Goal: Task Accomplishment & Management: Use online tool/utility

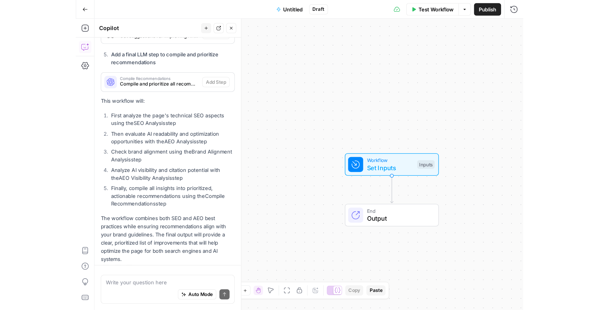
scroll to position [442, 0]
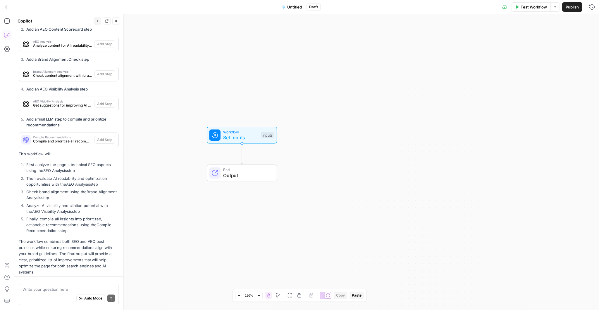
click at [8, 3] on button "Go Back" at bounding box center [7, 7] width 11 height 11
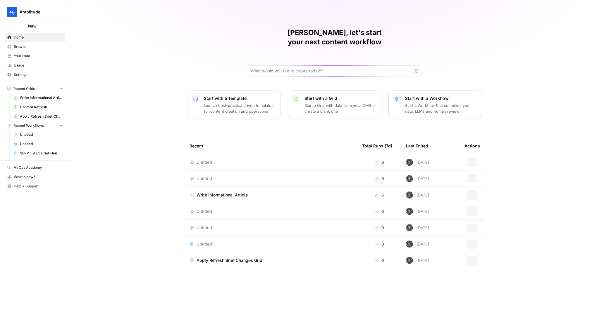
click at [25, 57] on span "Your Data" at bounding box center [38, 55] width 49 height 5
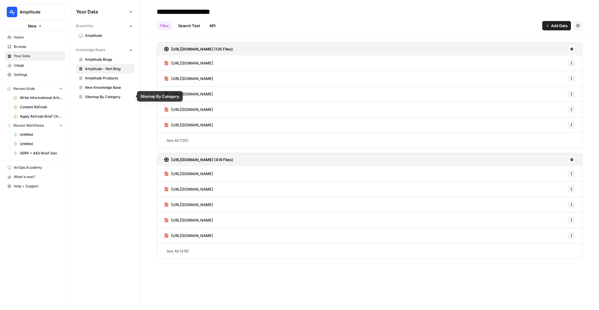
click at [106, 97] on span "Sitemap By Category" at bounding box center [108, 96] width 46 height 5
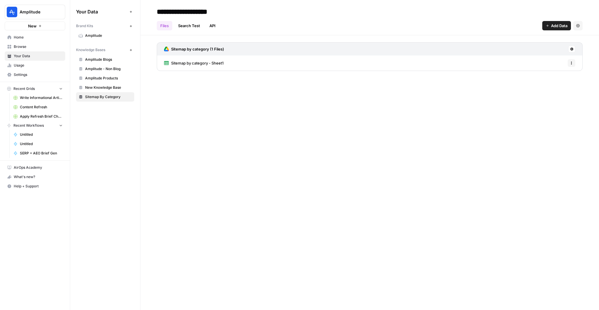
click at [581, 23] on button "Settings" at bounding box center [577, 25] width 9 height 9
click at [555, 42] on span "Delete Knowledge Base" at bounding box center [553, 40] width 43 height 6
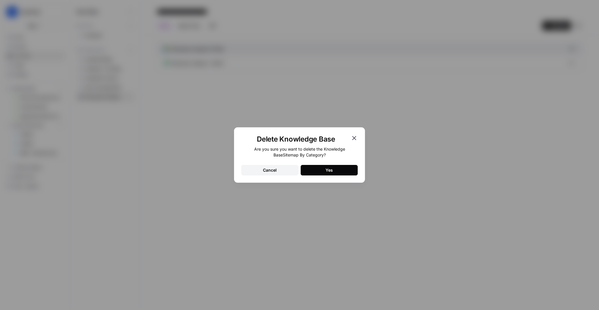
click at [316, 167] on button "Yes" at bounding box center [328, 170] width 57 height 11
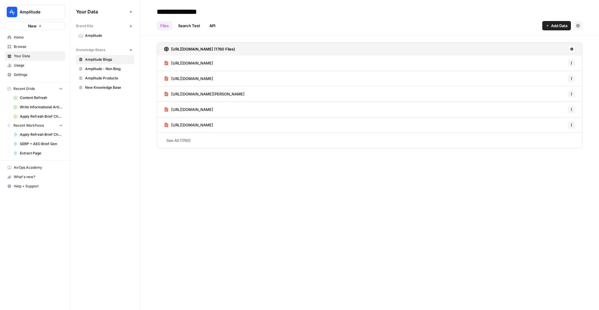
click at [133, 51] on button "New" at bounding box center [130, 49] width 7 height 7
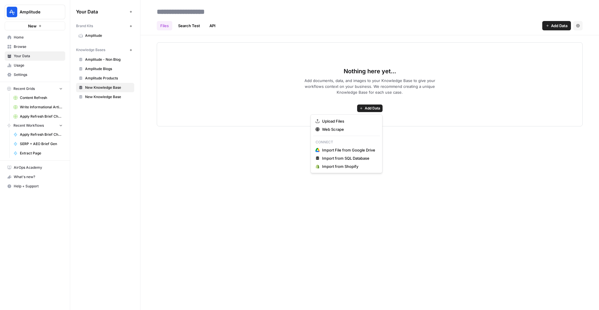
click at [368, 108] on span "Add Data" at bounding box center [372, 108] width 15 height 5
click at [338, 130] on span "Web Scrape" at bounding box center [348, 130] width 53 height 6
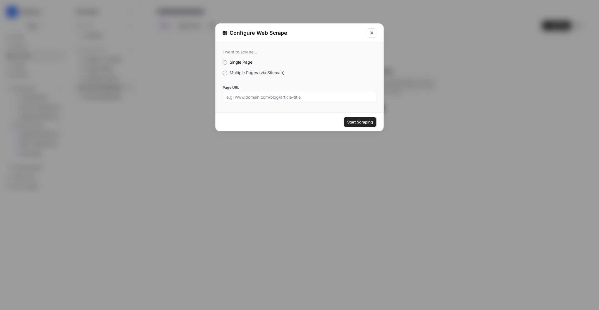
click at [258, 94] on div at bounding box center [299, 97] width 154 height 11
click at [250, 71] on span "Multiple Pages (via Sitemap)" at bounding box center [256, 72] width 55 height 5
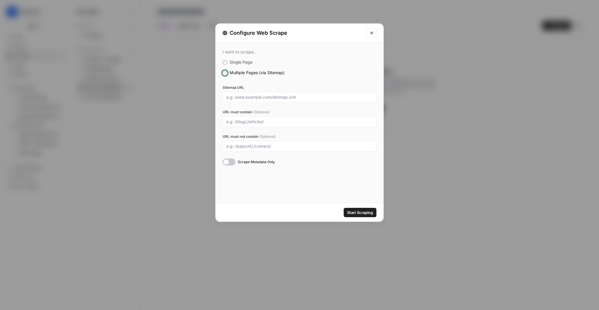
click at [284, 100] on div at bounding box center [299, 97] width 154 height 11
click at [282, 97] on input "Sitemap URL" at bounding box center [299, 97] width 146 height 5
paste input "[URL][DOMAIN_NAME]"
type input "[URL][DOMAIN_NAME]"
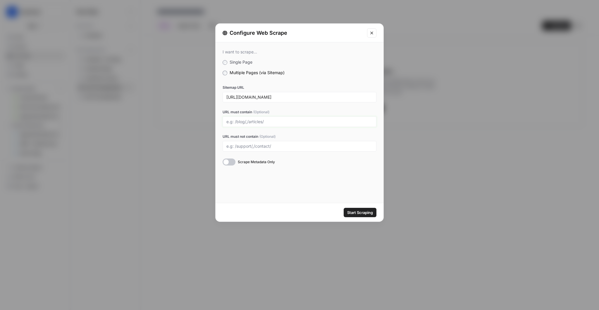
click at [245, 122] on input "URL must contain (Optional)" at bounding box center [299, 121] width 146 height 5
type input "/track/"
click at [241, 191] on div "I want to scrape... Single Page Multiple Pages (via Sitemap) Sitemap URL [URL][…" at bounding box center [299, 122] width 168 height 161
click at [359, 215] on span "Start Scraping" at bounding box center [360, 213] width 26 height 6
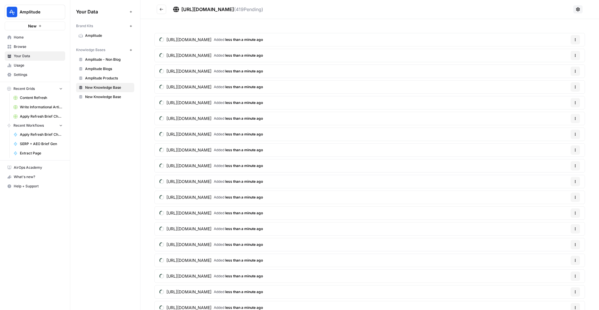
click at [198, 6] on div "[URL][DOMAIN_NAME] ( 419 Pending)" at bounding box center [222, 9] width 82 height 7
click at [194, 8] on span "[URL][DOMAIN_NAME]" at bounding box center [207, 9] width 53 height 6
click at [119, 88] on span "New Knowledge Base" at bounding box center [108, 87] width 46 height 5
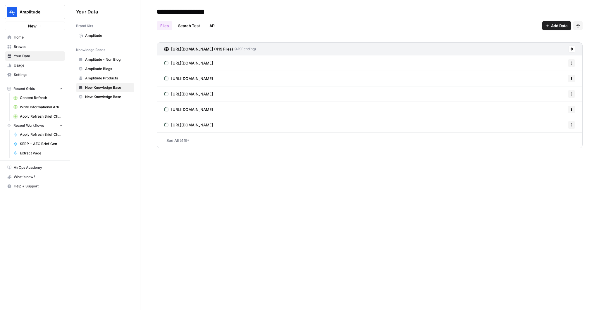
click at [192, 5] on header "**********" at bounding box center [369, 17] width 458 height 35
click at [187, 10] on input "**********" at bounding box center [201, 12] width 94 height 12
type input "*"
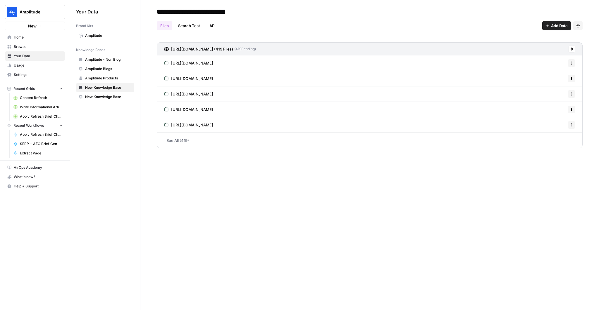
type input "**********"
click at [131, 51] on icon "button" at bounding box center [130, 50] width 3 height 3
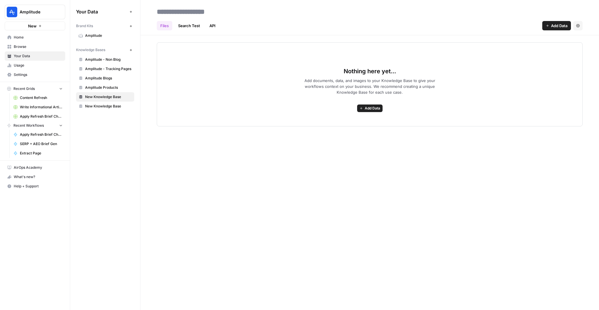
click at [357, 113] on div "Nothing here yet... Add documents, data, and images to your Knowledge Base to g…" at bounding box center [370, 84] width 426 height 84
click at [359, 111] on button "Add Data" at bounding box center [369, 109] width 25 height 8
click at [336, 132] on span "Web Scrape" at bounding box center [348, 130] width 53 height 6
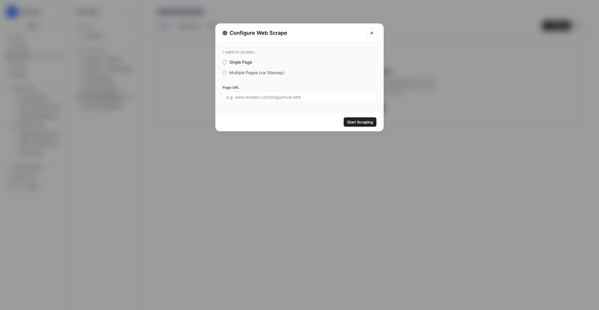
click at [251, 93] on div at bounding box center [299, 97] width 154 height 11
click at [251, 68] on div "I want to scrape... Single Page Multiple Pages (via Sitemap) Page URL" at bounding box center [299, 75] width 168 height 67
click at [251, 71] on span "Multiple Pages (via Sitemap)" at bounding box center [256, 72] width 55 height 5
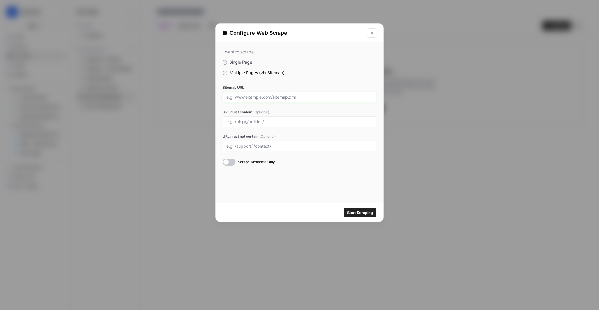
click at [253, 99] on input "Sitemap URL" at bounding box center [299, 97] width 146 height 5
paste input "[URL][DOMAIN_NAME]"
type input "[URL][DOMAIN_NAME]"
click at [240, 120] on input "URL must contain (Optional)" at bounding box center [299, 121] width 146 height 5
type input "/explore/"
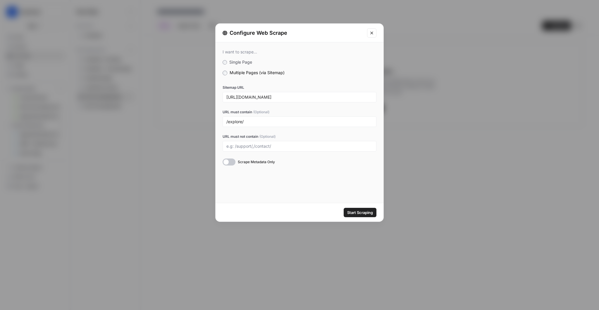
click at [362, 212] on span "Start Scraping" at bounding box center [360, 213] width 26 height 6
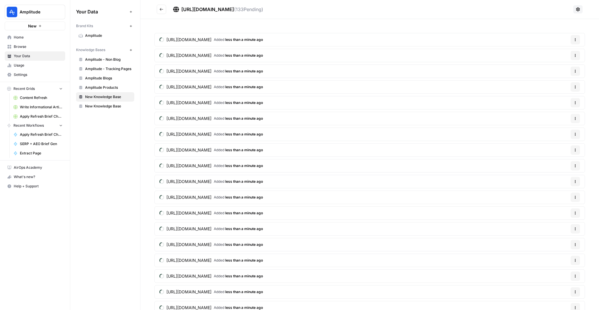
click at [119, 99] on span "New Knowledge Base" at bounding box center [108, 96] width 46 height 5
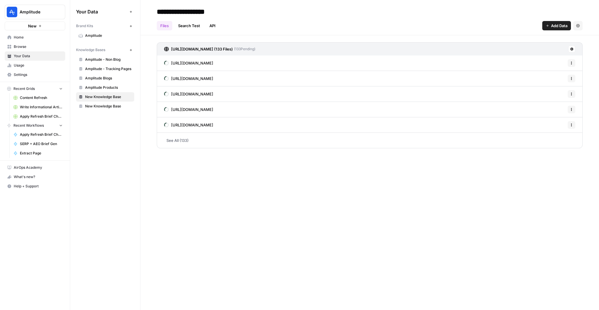
click at [181, 19] on div "Files Search Test API Add Data Settings" at bounding box center [370, 23] width 426 height 14
click at [188, 13] on input "**********" at bounding box center [201, 12] width 94 height 12
type input "**********"
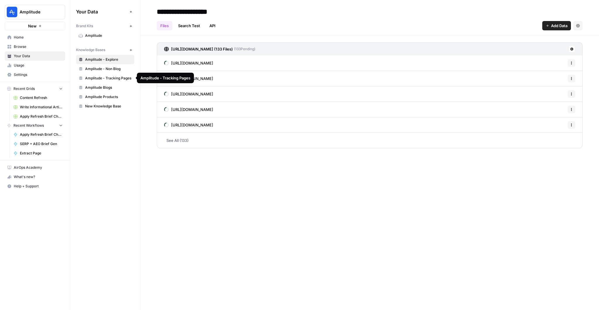
click at [131, 49] on icon "button" at bounding box center [130, 50] width 3 height 3
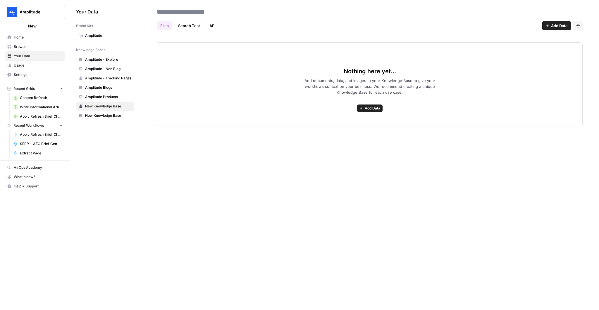
click at [370, 103] on div "Nothing here yet... Add documents, data, and images to your Knowledge Base to g…" at bounding box center [370, 84] width 426 height 84
click at [368, 109] on span "Add Data" at bounding box center [372, 108] width 15 height 5
click at [349, 129] on span "Web Scrape" at bounding box center [348, 130] width 53 height 6
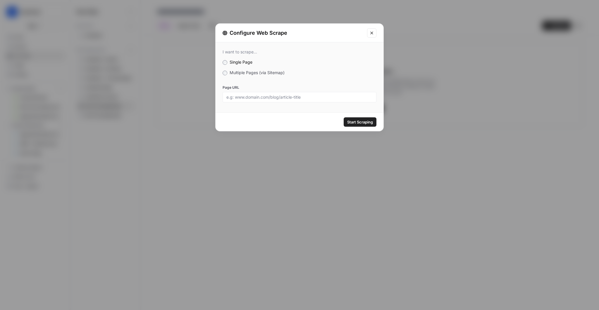
click at [251, 70] on span "Multiple Pages (via Sitemap)" at bounding box center [256, 72] width 55 height 5
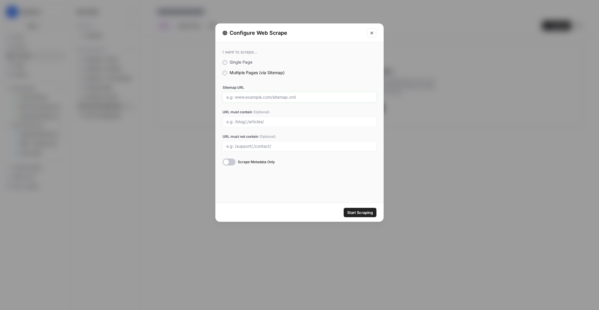
click at [252, 99] on input "Sitemap URL" at bounding box center [299, 97] width 146 height 5
paste input "[URL][DOMAIN_NAME]"
type input "[URL][DOMAIN_NAME]"
click at [243, 122] on input "URL must contain (Optional)" at bounding box center [299, 121] width 146 height 5
type input "/templates/"
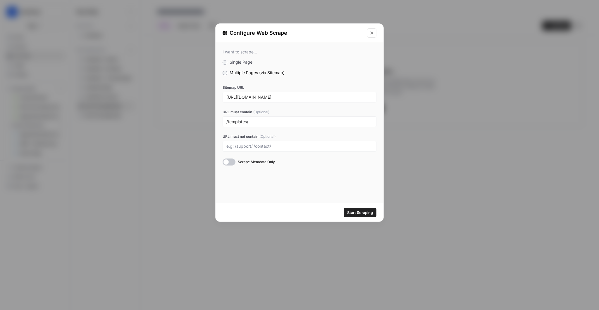
click at [372, 212] on button "Start Scraping" at bounding box center [359, 212] width 33 height 9
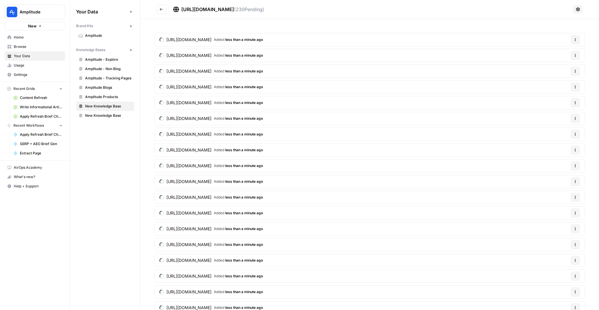
click at [97, 107] on span "New Knowledge Base" at bounding box center [108, 106] width 46 height 5
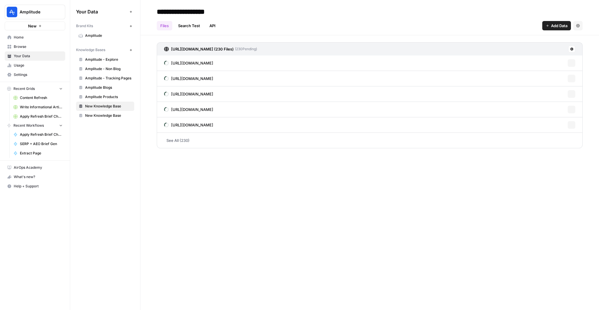
click at [197, 11] on input "**********" at bounding box center [201, 12] width 94 height 12
type input "**********"
click at [23, 45] on span "Browse" at bounding box center [38, 46] width 49 height 5
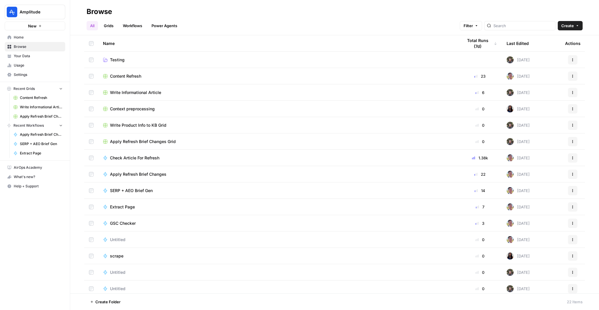
click at [32, 43] on link "Browse" at bounding box center [35, 46] width 61 height 9
click at [32, 38] on span "Home" at bounding box center [38, 37] width 49 height 5
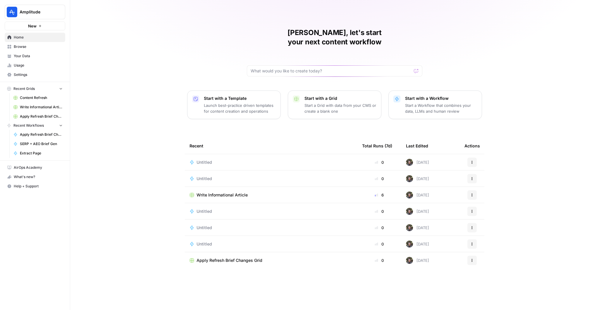
click at [229, 192] on span "Write Informational Article" at bounding box center [221, 195] width 51 height 6
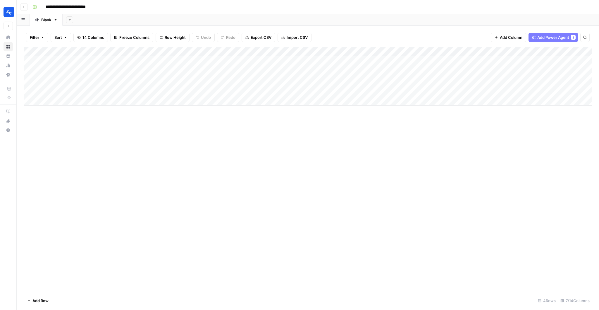
scroll to position [0, 42]
click at [550, 40] on span "Add Power Agent" at bounding box center [553, 37] width 32 height 6
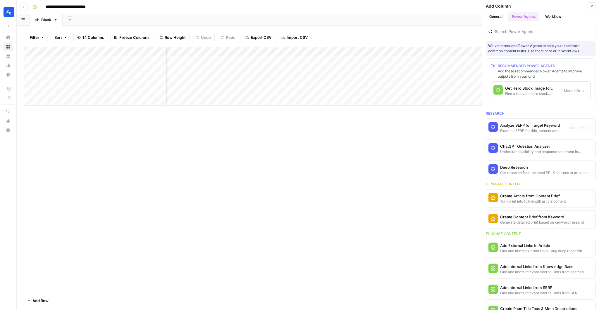
click at [541, 28] on div at bounding box center [541, 31] width 110 height 9
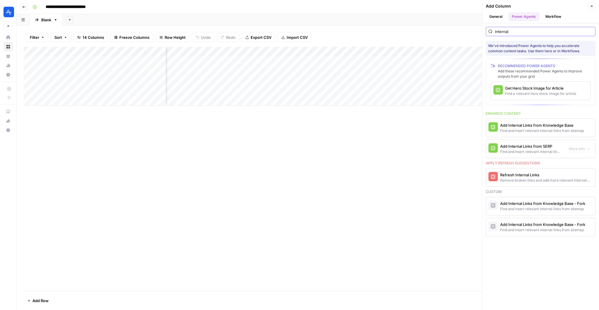
type input "internal"
click at [554, 124] on div "Add Internal Links from Knowledge Base" at bounding box center [530, 125] width 61 height 6
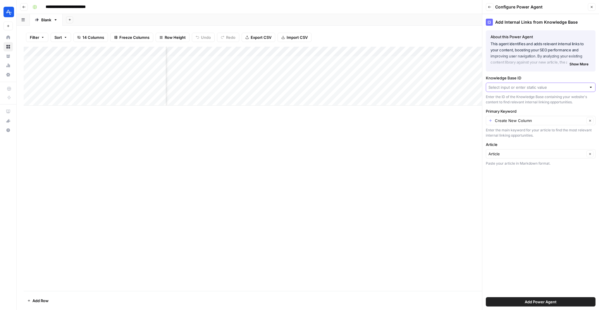
click at [528, 86] on input "Knowledge Base ID" at bounding box center [537, 87] width 98 height 6
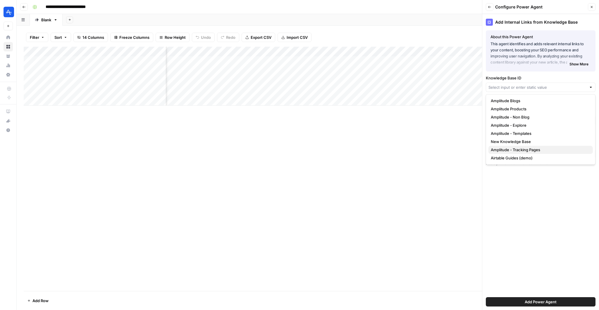
click at [533, 150] on span "Amplitude - Tracking Pages" at bounding box center [538, 150] width 97 height 6
type input "Amplitude - Tracking Pages"
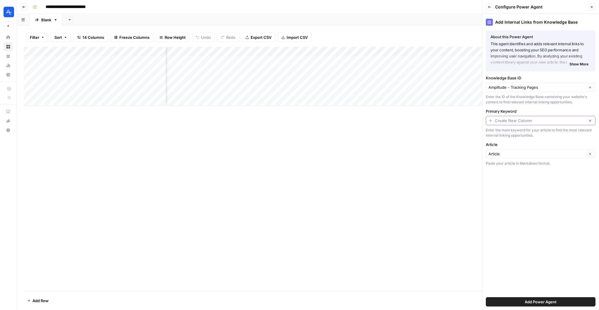
click at [533, 120] on input "Primary Keyword" at bounding box center [540, 121] width 90 height 6
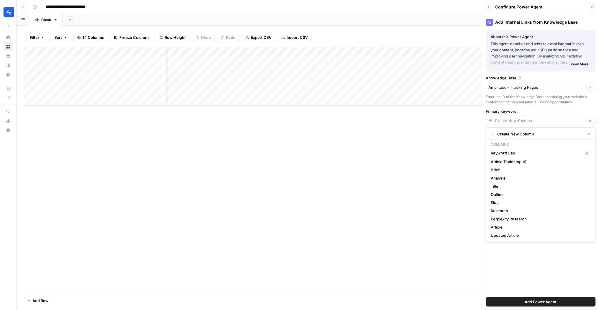
type input "Create New Column"
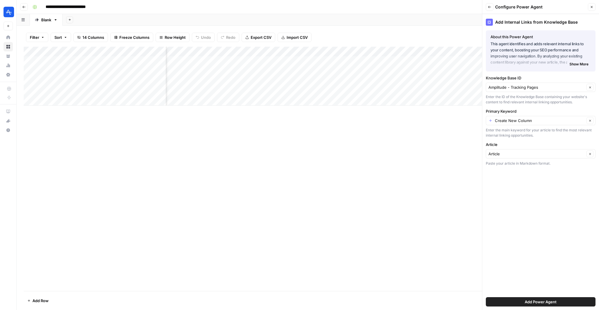
click at [531, 106] on div "Add Internal Links from Knowledge Base About this Power Agent This agent identi…" at bounding box center [540, 162] width 117 height 296
click at [449, 150] on div "Add Column" at bounding box center [308, 169] width 568 height 245
click at [511, 304] on button "Add Power Agent" at bounding box center [541, 302] width 110 height 9
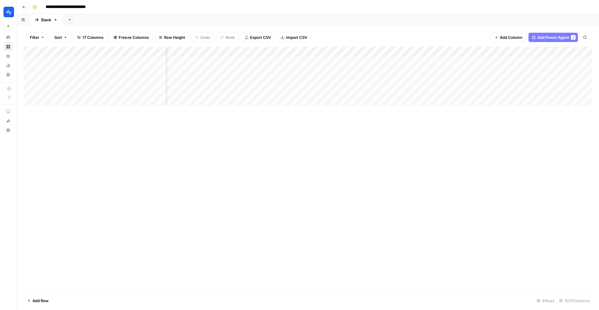
scroll to position [0, 199]
click at [495, 51] on div "Add Column" at bounding box center [308, 76] width 568 height 59
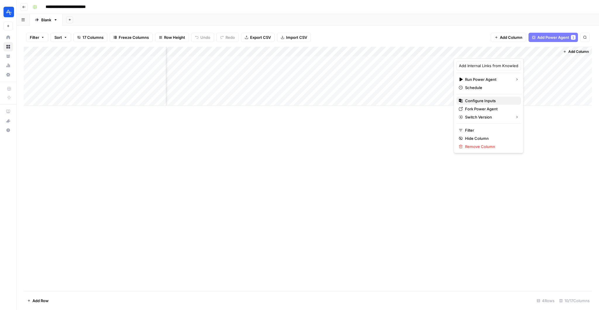
click at [485, 101] on span "Configure Inputs" at bounding box center [490, 101] width 51 height 6
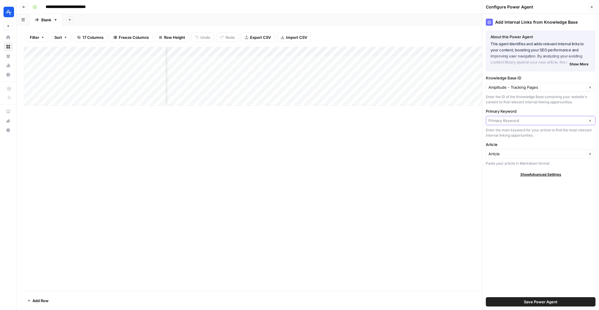
click at [500, 118] on input "Primary Keyword" at bounding box center [536, 121] width 96 height 6
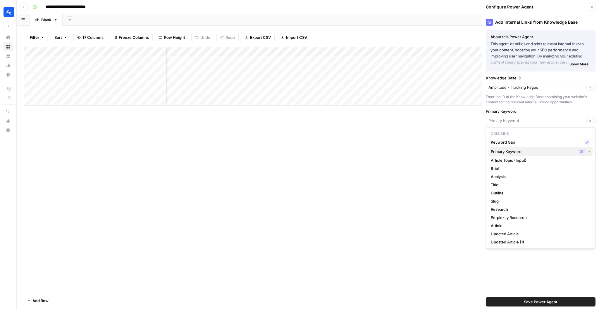
click at [520, 152] on span "Primary Keyword" at bounding box center [532, 152] width 85 height 6
type input "Primary Keyword"
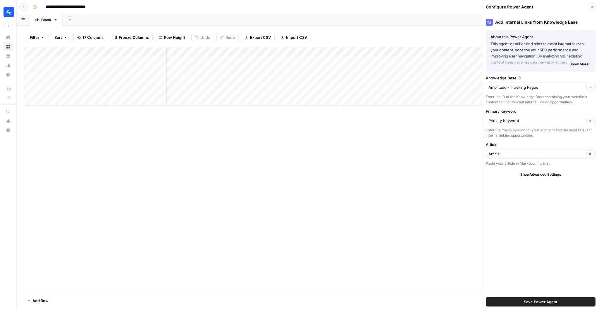
click at [542, 303] on span "Save Power Agent" at bounding box center [541, 302] width 34 height 6
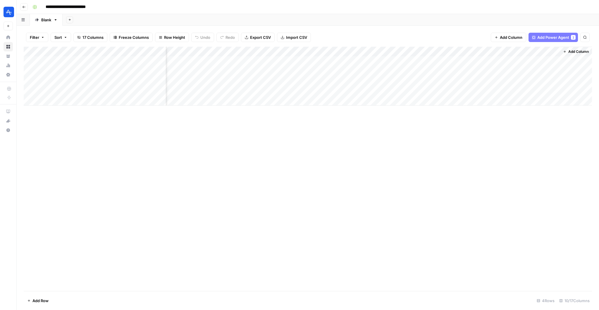
click at [452, 53] on div "Add Column" at bounding box center [308, 76] width 568 height 59
click at [422, 129] on span "Remove Column" at bounding box center [437, 130] width 51 height 6
click at [279, 72] on span "Delete" at bounding box center [278, 71] width 13 height 6
click at [495, 51] on div "Add Column" at bounding box center [308, 76] width 568 height 59
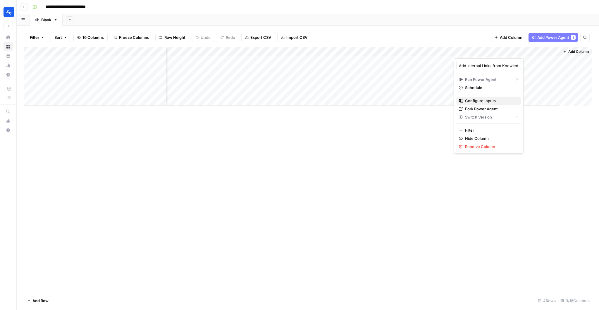
click at [482, 101] on span "Configure Inputs" at bounding box center [490, 101] width 51 height 6
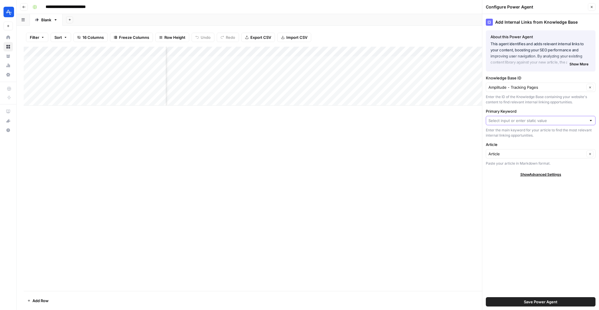
click at [520, 122] on input "Primary Keyword" at bounding box center [537, 121] width 98 height 6
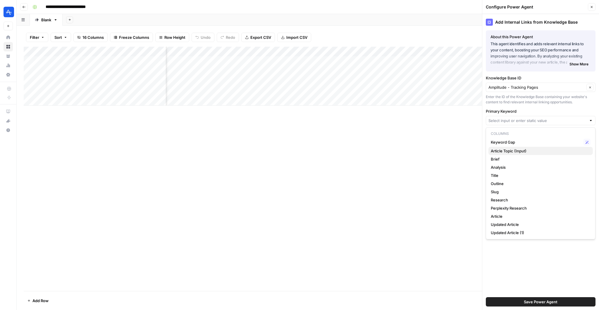
click at [515, 152] on span "Article Topic (Input)" at bounding box center [538, 151] width 97 height 6
type input "Article Topic (Input)"
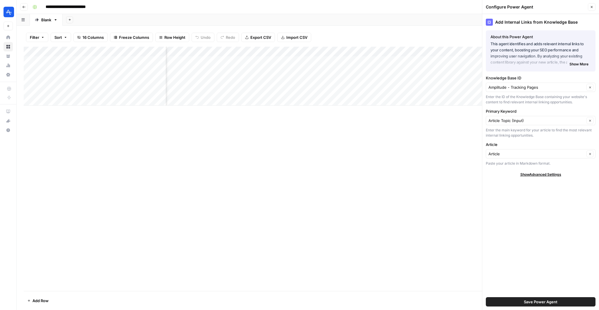
click at [524, 300] on span "Save Power Agent" at bounding box center [541, 302] width 34 height 6
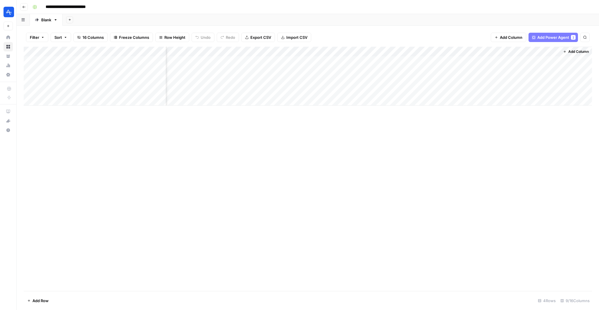
click at [444, 195] on div "Add Column" at bounding box center [308, 169] width 568 height 245
click at [388, 53] on div "Add Column" at bounding box center [308, 76] width 568 height 59
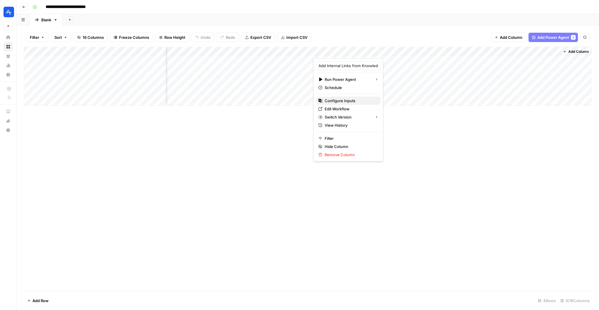
click at [345, 99] on span "Configure Inputs" at bounding box center [349, 101] width 51 height 6
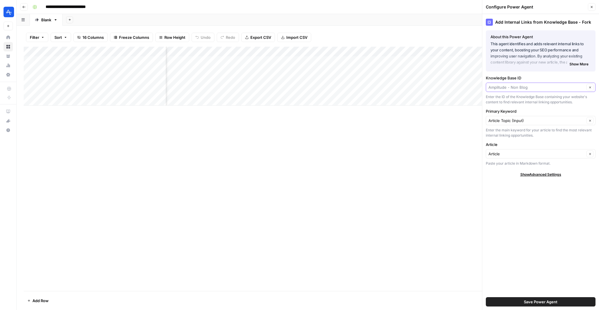
click at [527, 86] on input "Knowledge Base ID" at bounding box center [536, 87] width 96 height 6
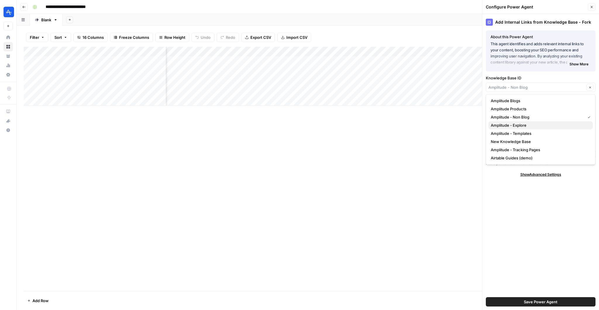
click at [535, 123] on span "Amplitude - Explore" at bounding box center [538, 125] width 97 height 6
type input "Amplitude - Explore"
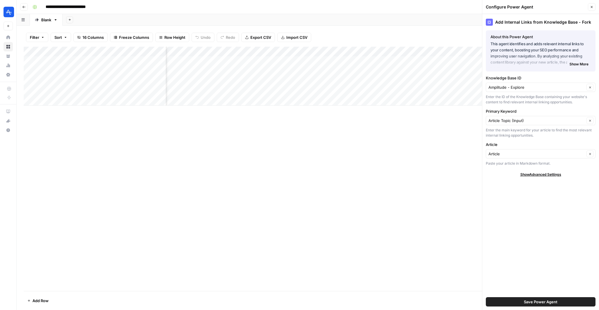
click at [525, 300] on span "Save Power Agent" at bounding box center [541, 302] width 34 height 6
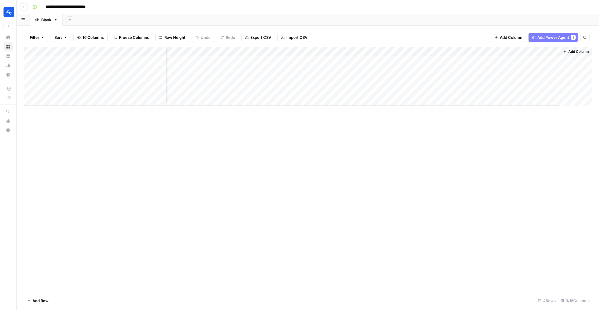
click at [392, 51] on div "Add Column" at bounding box center [308, 76] width 568 height 59
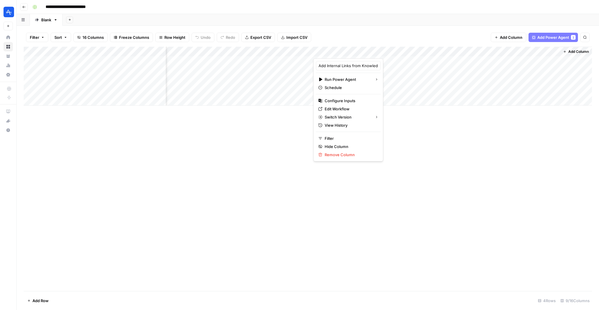
click at [340, 53] on div at bounding box center [357, 53] width 88 height 12
click at [350, 32] on div "Filter Sort 16 Columns Freeze Columns Row Height Undo Redo Export CSV Import CS…" at bounding box center [308, 37] width 568 height 19
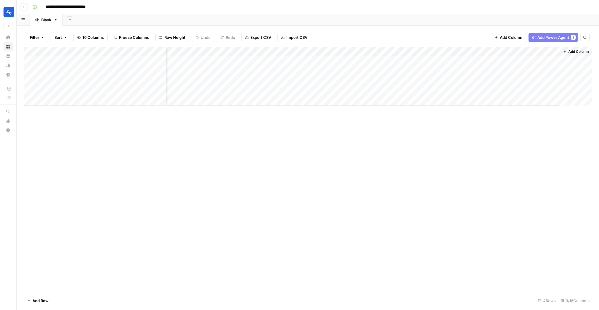
click at [344, 52] on div "Add Column" at bounding box center [308, 76] width 568 height 59
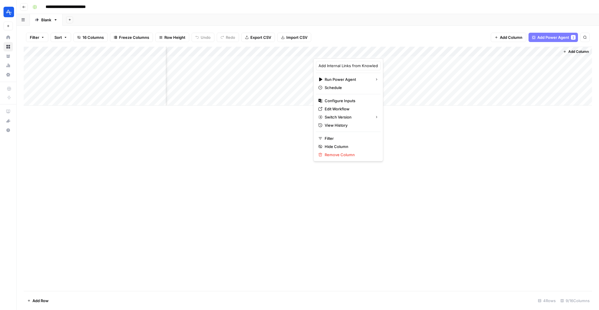
click at [344, 52] on div at bounding box center [357, 53] width 88 height 12
click at [353, 64] on input "Add Internal Links from Knowledge Base - Fork" at bounding box center [347, 66] width 59 height 6
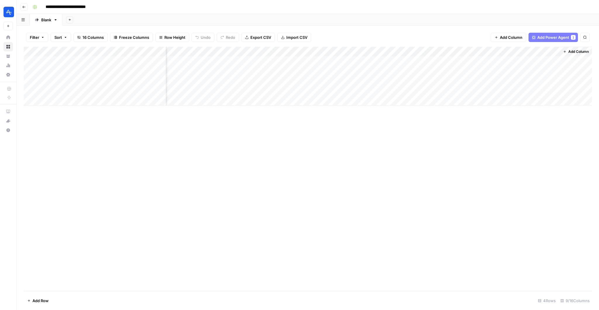
click at [368, 49] on div "Add Column" at bounding box center [308, 76] width 568 height 59
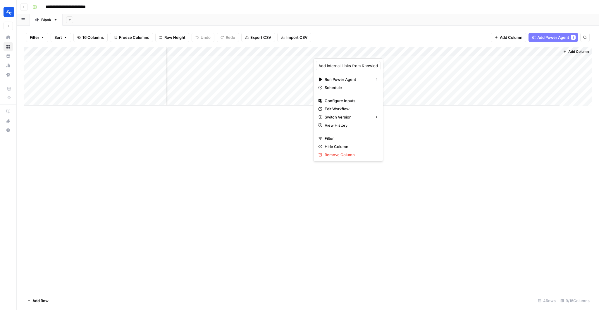
click at [368, 49] on div at bounding box center [357, 53] width 88 height 12
click at [347, 71] on div "Add Internal Links from Knowledge Base - Fork Run Power Agent Schedule Configur…" at bounding box center [348, 109] width 70 height 103
click at [348, 67] on input "Add Internal Links from Knowledge Base - Fork" at bounding box center [347, 66] width 59 height 6
type input "Add Internal Links from KB - Explore"
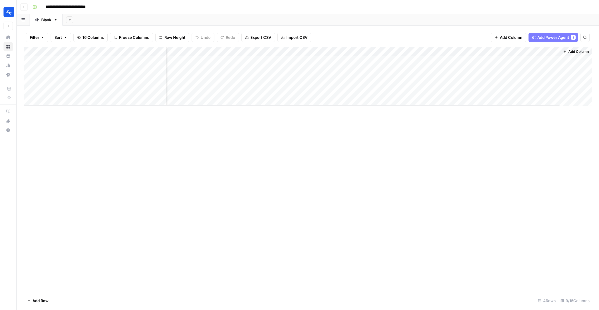
click at [415, 129] on div "Add Column" at bounding box center [308, 169] width 568 height 245
click at [481, 53] on div "Add Column" at bounding box center [308, 76] width 568 height 59
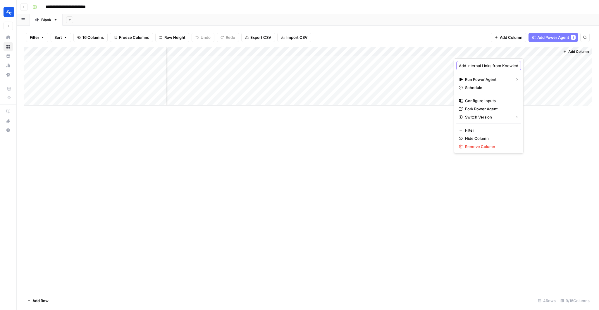
click at [478, 64] on input "Add Internal Links from Knowledge Base" at bounding box center [488, 66] width 59 height 6
type input "Add Internal Links from KB - Track"
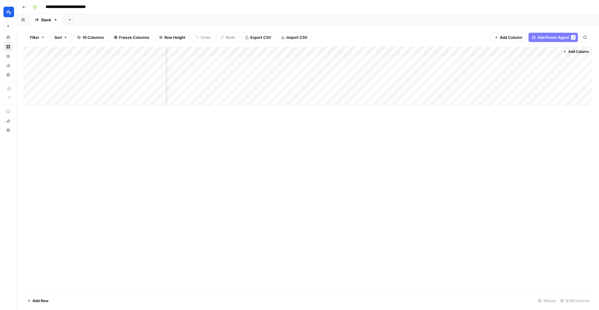
click at [457, 143] on div "Add Column" at bounding box center [308, 169] width 568 height 245
click at [447, 161] on div "Add Column" at bounding box center [308, 169] width 568 height 245
click at [430, 103] on div "Add Column" at bounding box center [308, 76] width 568 height 59
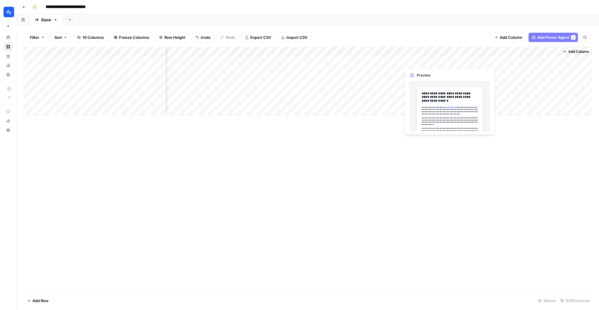
click at [428, 61] on div "Add Column" at bounding box center [308, 81] width 568 height 69
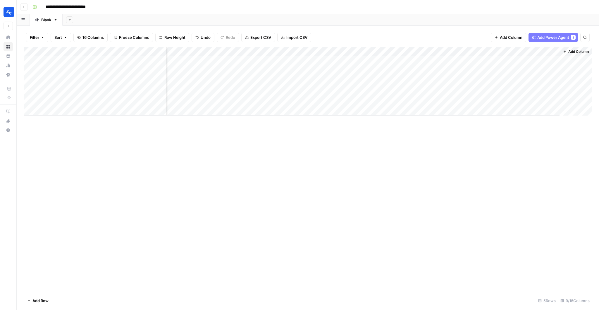
click at [395, 61] on div "Add Column" at bounding box center [308, 81] width 568 height 69
click at [495, 55] on div "Add Column" at bounding box center [308, 81] width 568 height 69
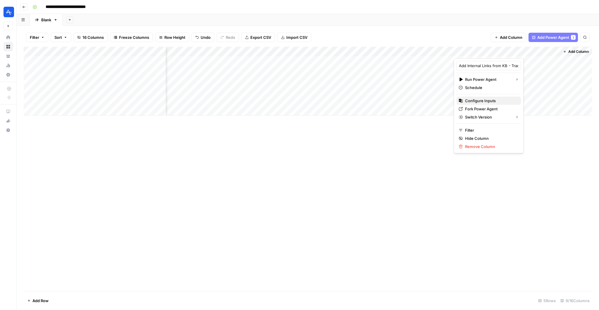
drag, startPoint x: 479, startPoint y: 110, endPoint x: 482, endPoint y: 99, distance: 11.4
click at [482, 99] on div "Add Internal Links from KB - Track Run Power Agent Schedule Configure Inputs Fo…" at bounding box center [488, 105] width 70 height 95
click at [482, 99] on span "Configure Inputs" at bounding box center [490, 101] width 51 height 6
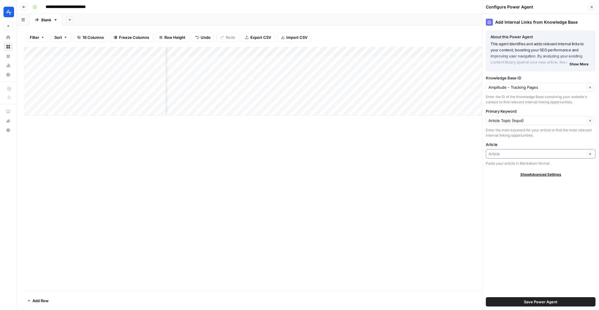
click at [517, 154] on input "Article" at bounding box center [536, 154] width 96 height 6
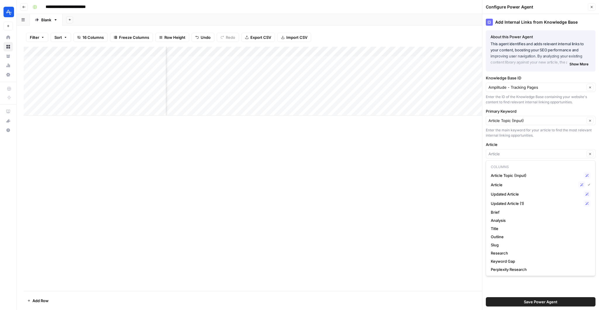
type input "Article"
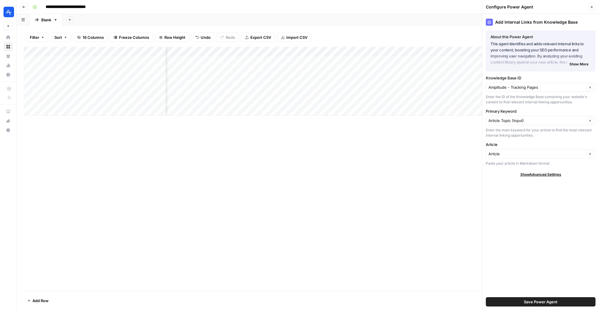
scroll to position [0, 231]
click at [539, 155] on input "Article" at bounding box center [536, 154] width 96 height 6
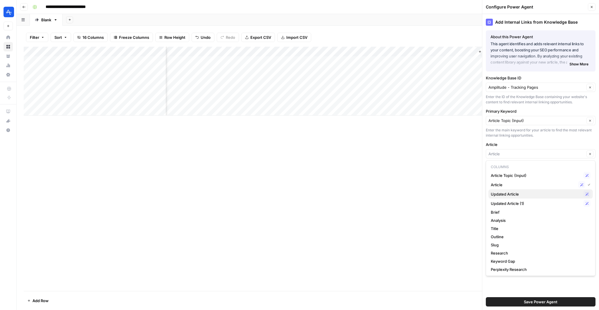
click at [530, 191] on span "Updated Article" at bounding box center [535, 194] width 90 height 6
type input "Updated Article"
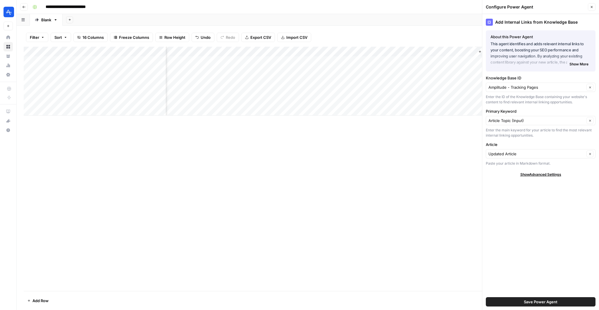
click at [339, 51] on div "Add Column" at bounding box center [308, 81] width 568 height 69
click at [447, 51] on div "Add Column" at bounding box center [308, 81] width 568 height 69
click at [463, 67] on input "Updated Article (1)" at bounding box center [456, 66] width 59 height 6
type input "Updated Article - 2"
click at [434, 225] on div "Add Column" at bounding box center [308, 169] width 568 height 245
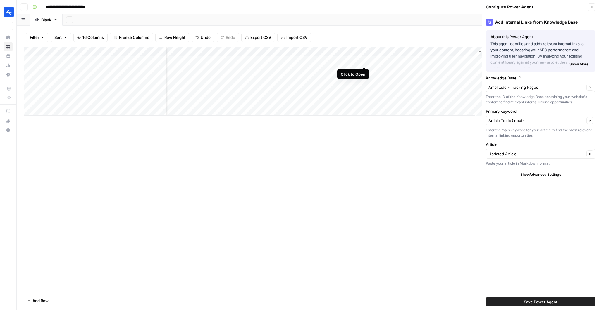
click at [363, 61] on div "Add Column" at bounding box center [308, 81] width 568 height 69
type input "Article"
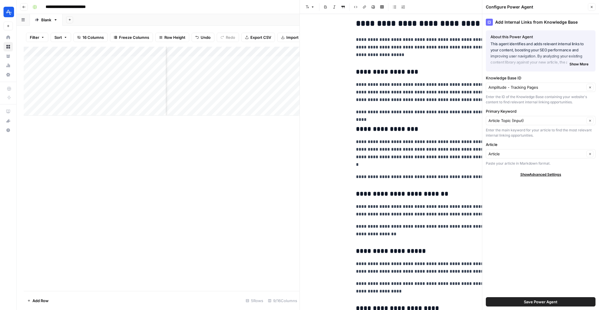
scroll to position [586, 0]
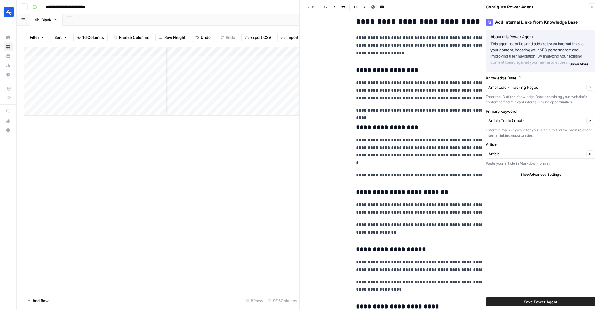
click at [214, 156] on div "Add Column" at bounding box center [162, 169] width 276 height 245
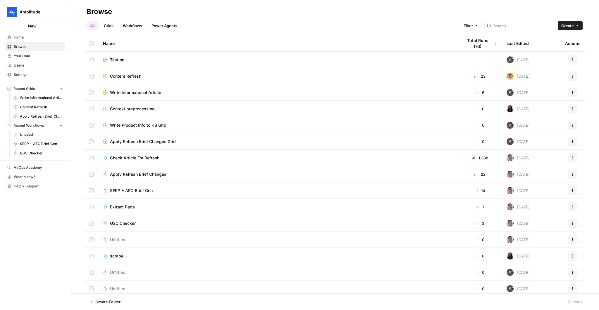
click at [31, 51] on link "Your Data" at bounding box center [35, 55] width 61 height 9
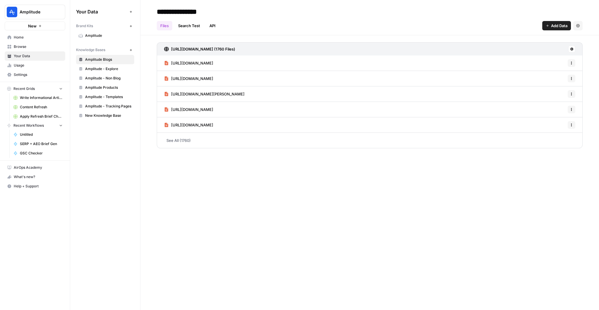
click at [104, 67] on span "Amplitude - Explore" at bounding box center [108, 68] width 46 height 5
